Goal: Book appointment/travel/reservation

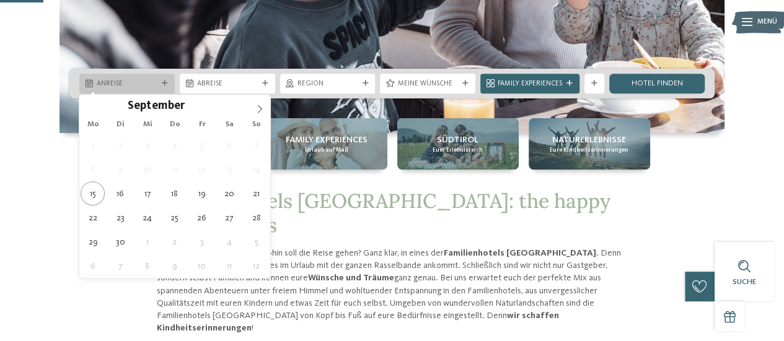
click at [153, 84] on span "Anreise" at bounding box center [127, 84] width 61 height 10
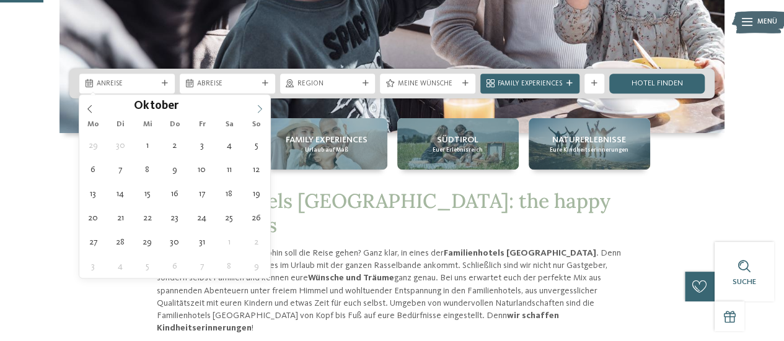
click at [256, 112] on icon at bounding box center [259, 109] width 9 height 9
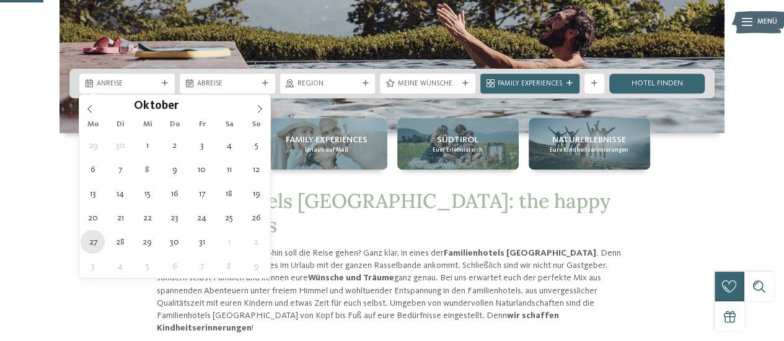
type div "[DATE]"
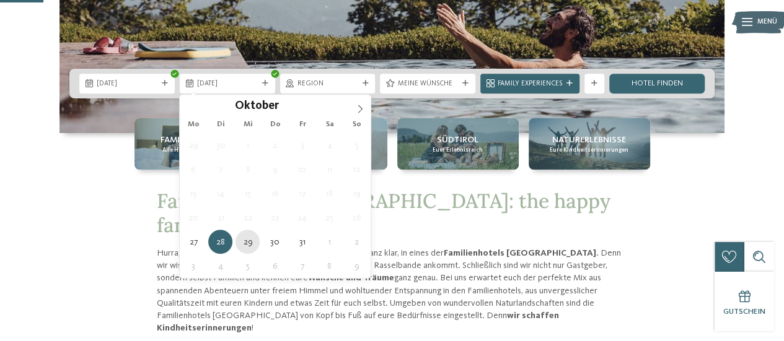
type div "29.10.2025"
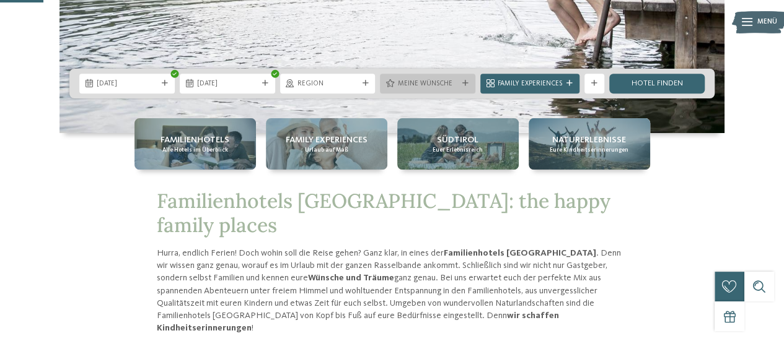
click at [429, 80] on span "Meine Wünsche" at bounding box center [427, 84] width 61 height 10
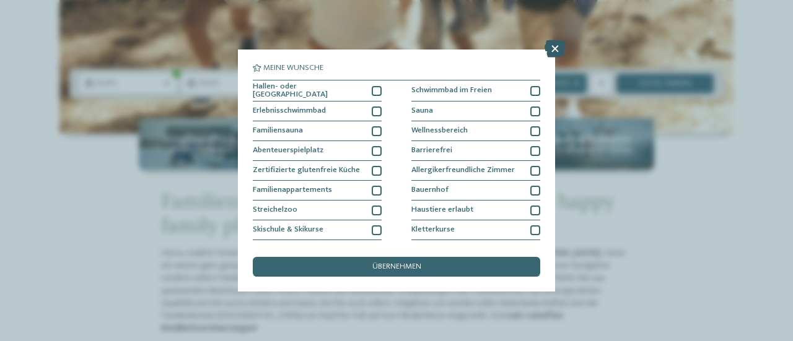
click at [557, 50] on icon at bounding box center [555, 48] width 21 height 17
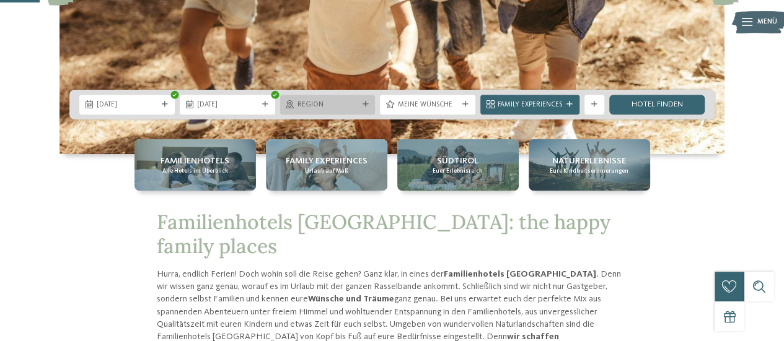
scroll to position [220, 0]
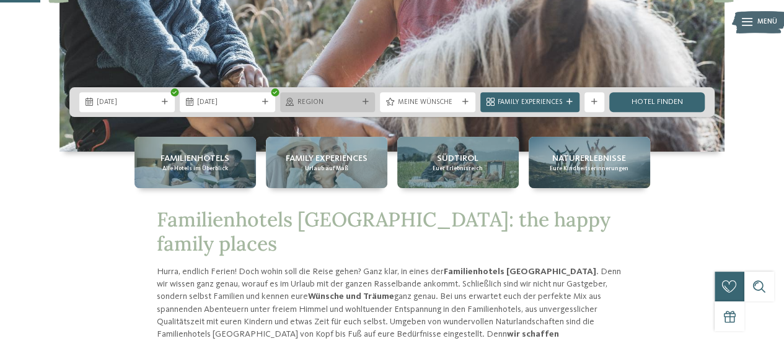
click at [366, 100] on icon at bounding box center [365, 102] width 6 height 6
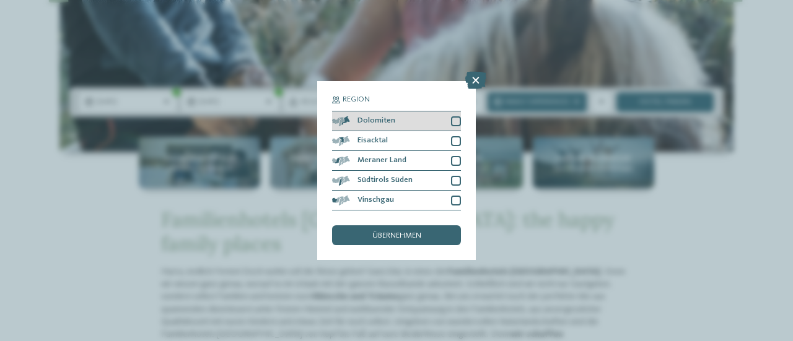
click at [455, 118] on div at bounding box center [456, 121] width 10 height 10
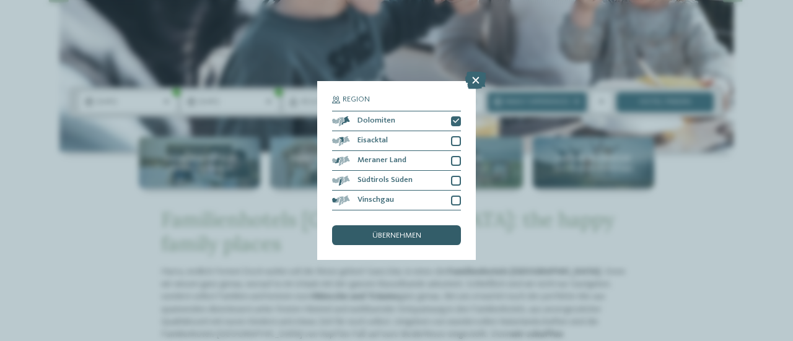
click at [437, 235] on div "übernehmen" at bounding box center [396, 235] width 129 height 20
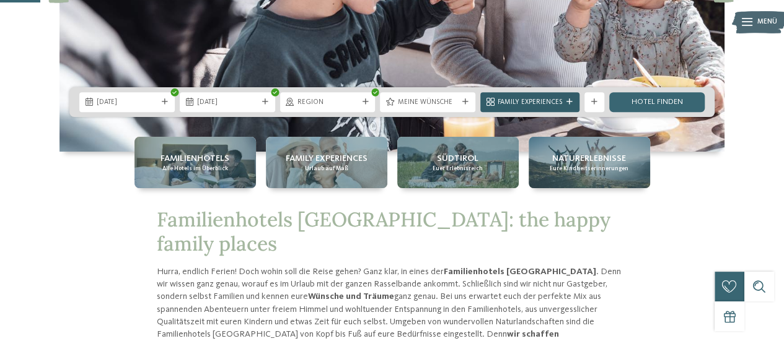
click at [572, 99] on div at bounding box center [569, 102] width 10 height 6
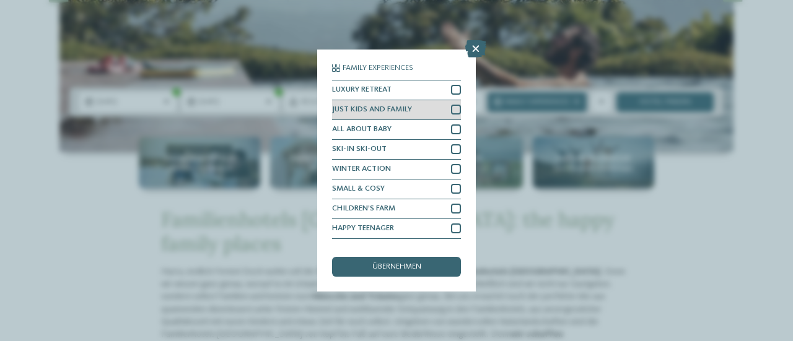
click at [451, 107] on div at bounding box center [456, 110] width 10 height 10
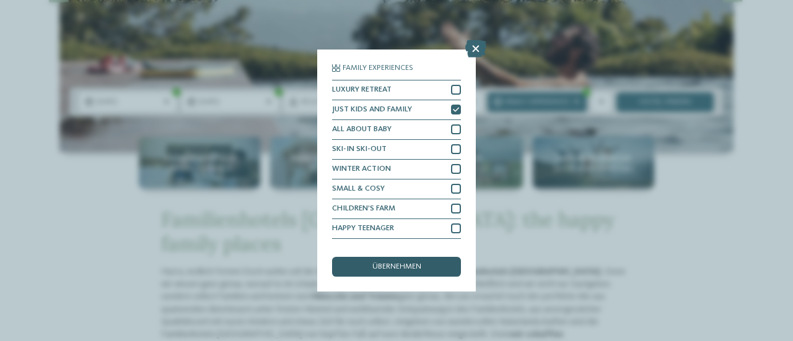
click at [439, 268] on div "übernehmen" at bounding box center [396, 267] width 129 height 20
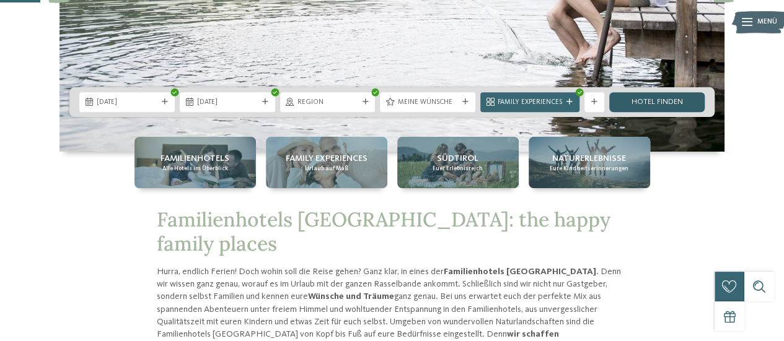
click at [638, 97] on link "Hotel finden" at bounding box center [656, 102] width 95 height 20
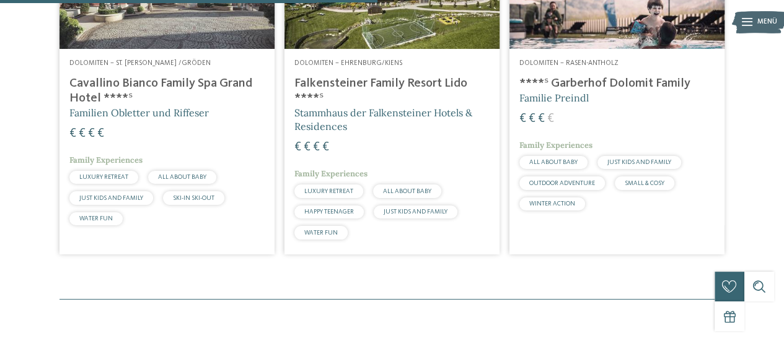
scroll to position [418, 0]
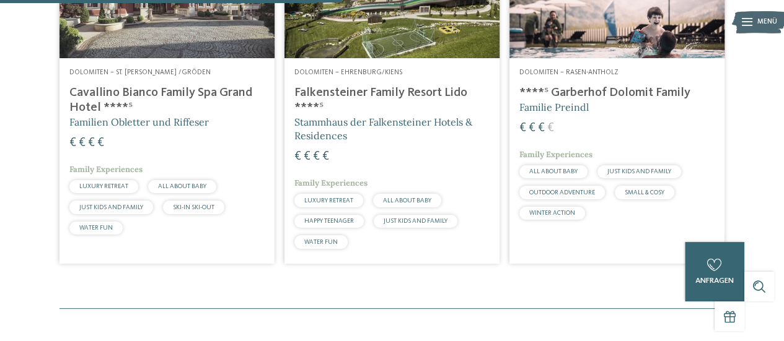
click at [666, 100] on h4 "****ˢ Garberhof Dolomit Family" at bounding box center [616, 92] width 195 height 15
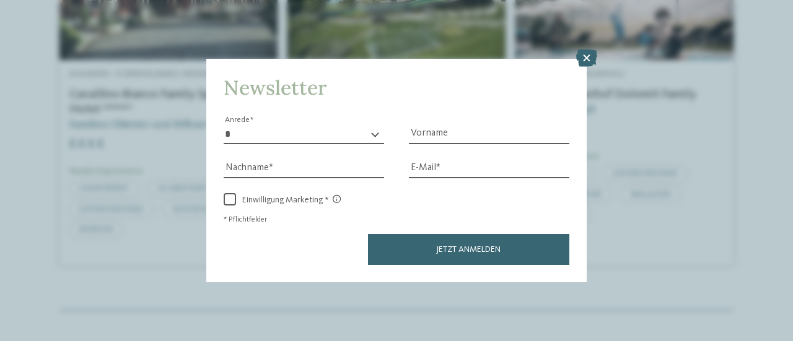
click at [585, 48] on div "Newsletter * **** **** ******* ****** Anrede Vorname Nachname Link" at bounding box center [396, 170] width 793 height 341
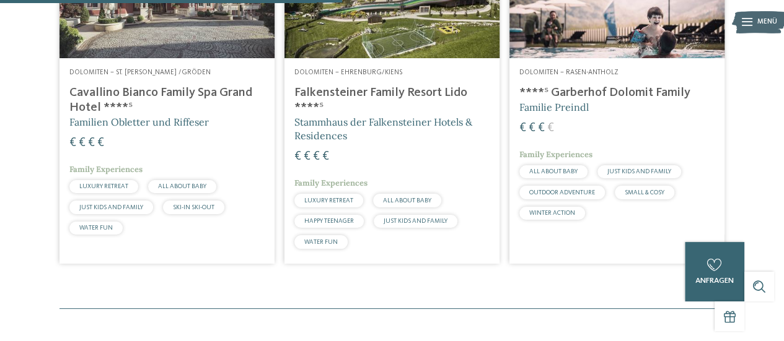
click at [165, 76] on span "Dolomiten – St. Ulrich /Gröden" at bounding box center [139, 72] width 141 height 7
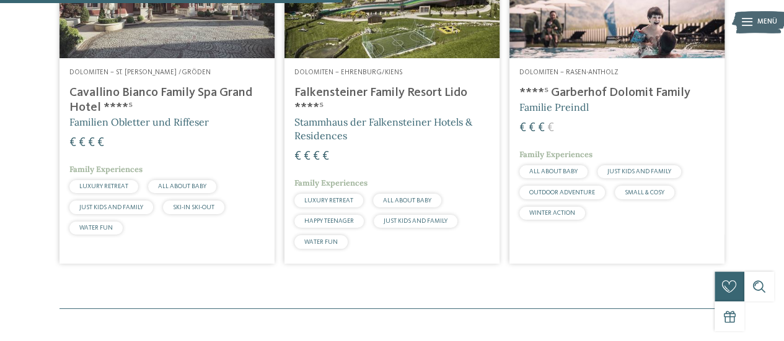
click at [346, 115] on h4 "Falkensteiner Family Resort Lido ****ˢ" at bounding box center [391, 100] width 195 height 30
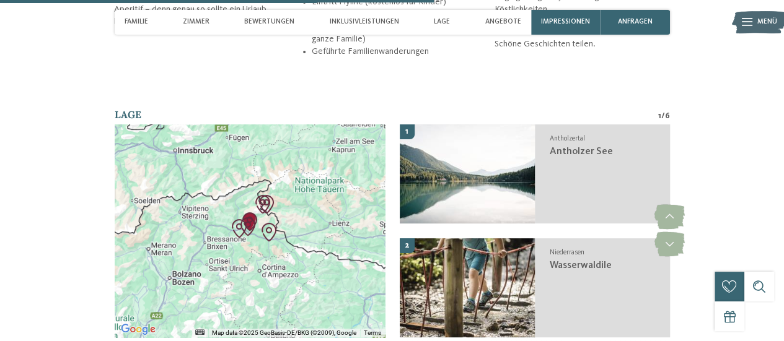
scroll to position [2365, 0]
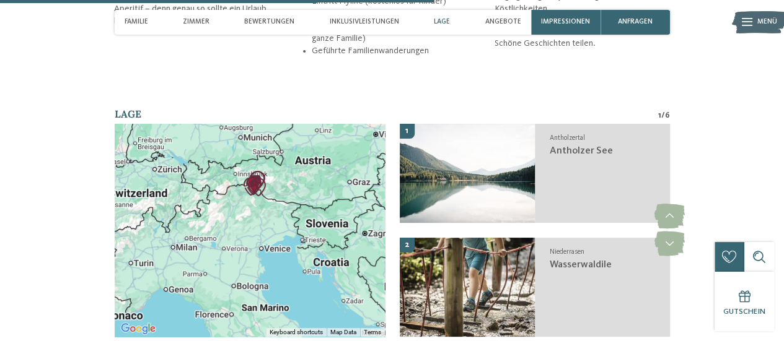
drag, startPoint x: 256, startPoint y: 279, endPoint x: 258, endPoint y: 186, distance: 93.5
click at [258, 186] on div at bounding box center [250, 230] width 270 height 213
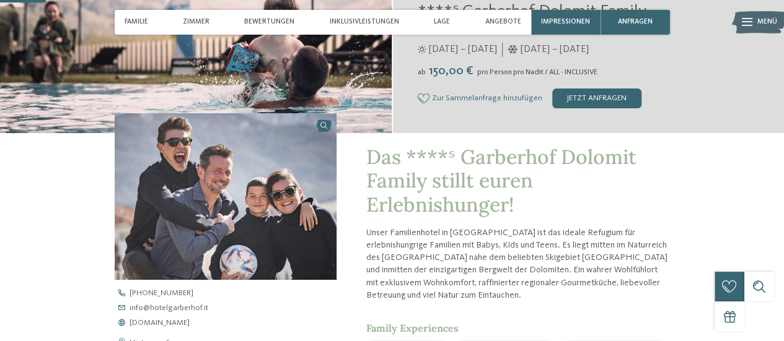
scroll to position [204, 0]
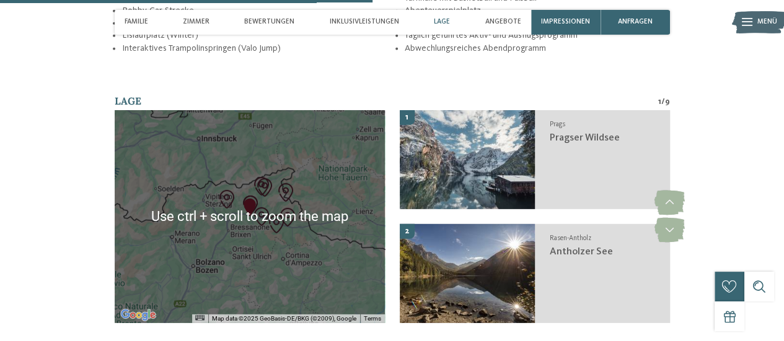
scroll to position [1725, 0]
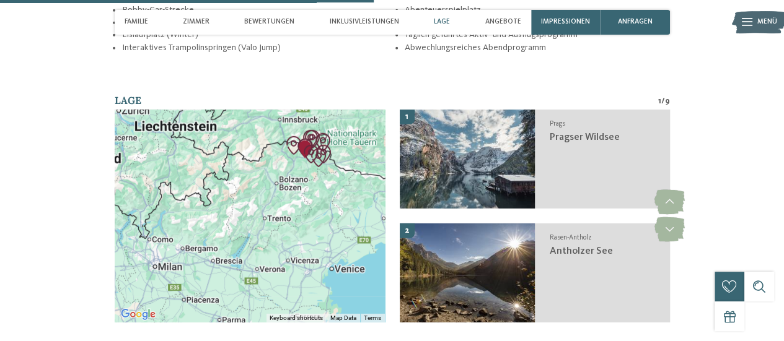
drag, startPoint x: 263, startPoint y: 220, endPoint x: 292, endPoint y: 164, distance: 62.9
click at [292, 164] on div at bounding box center [250, 216] width 270 height 213
